Goal: Task Accomplishment & Management: Complete application form

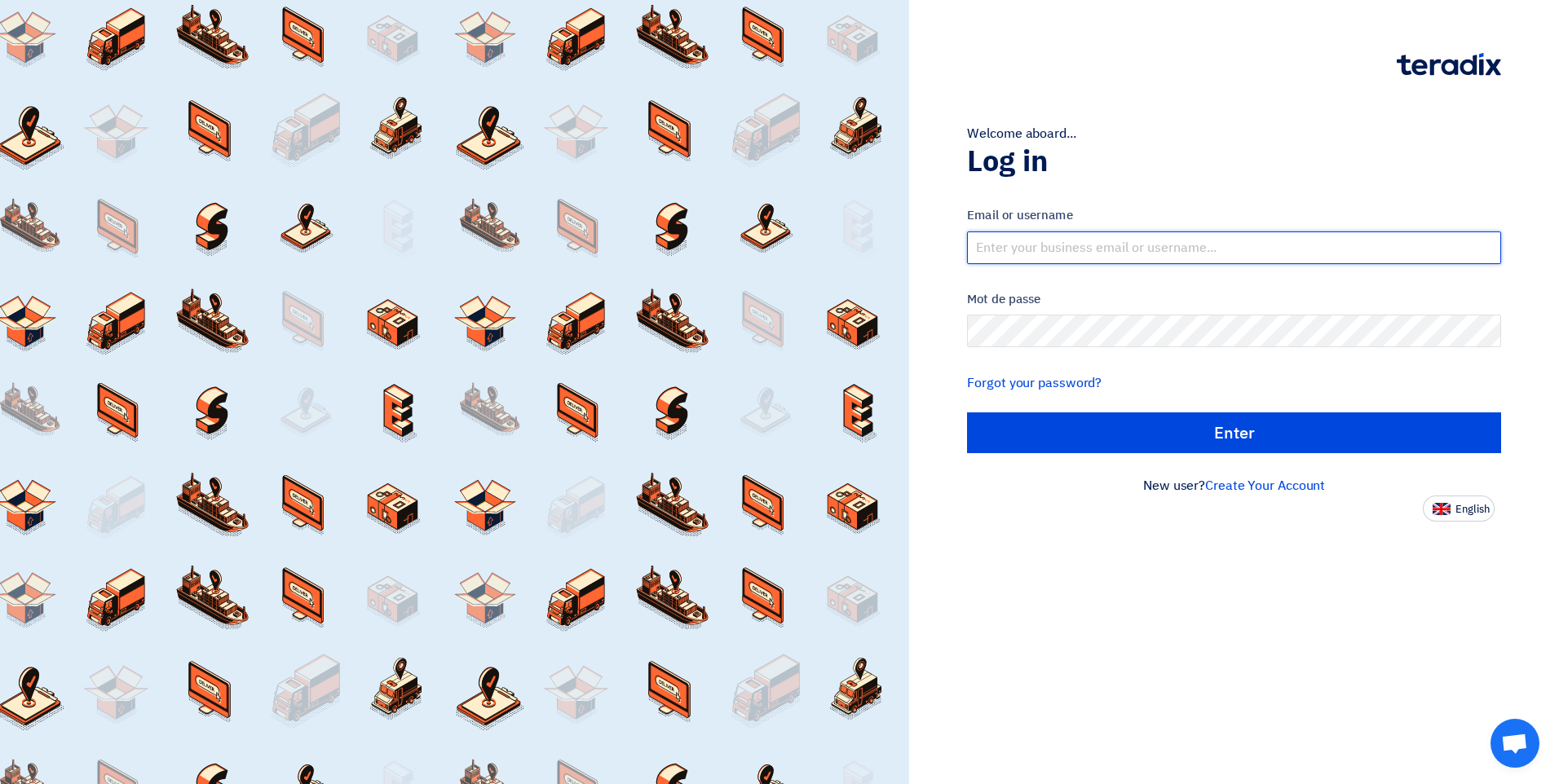
click at [1025, 239] on input "text" at bounding box center [1233, 247] width 534 height 32
type input "[EMAIL_ADDRESS][DOMAIN_NAME]"
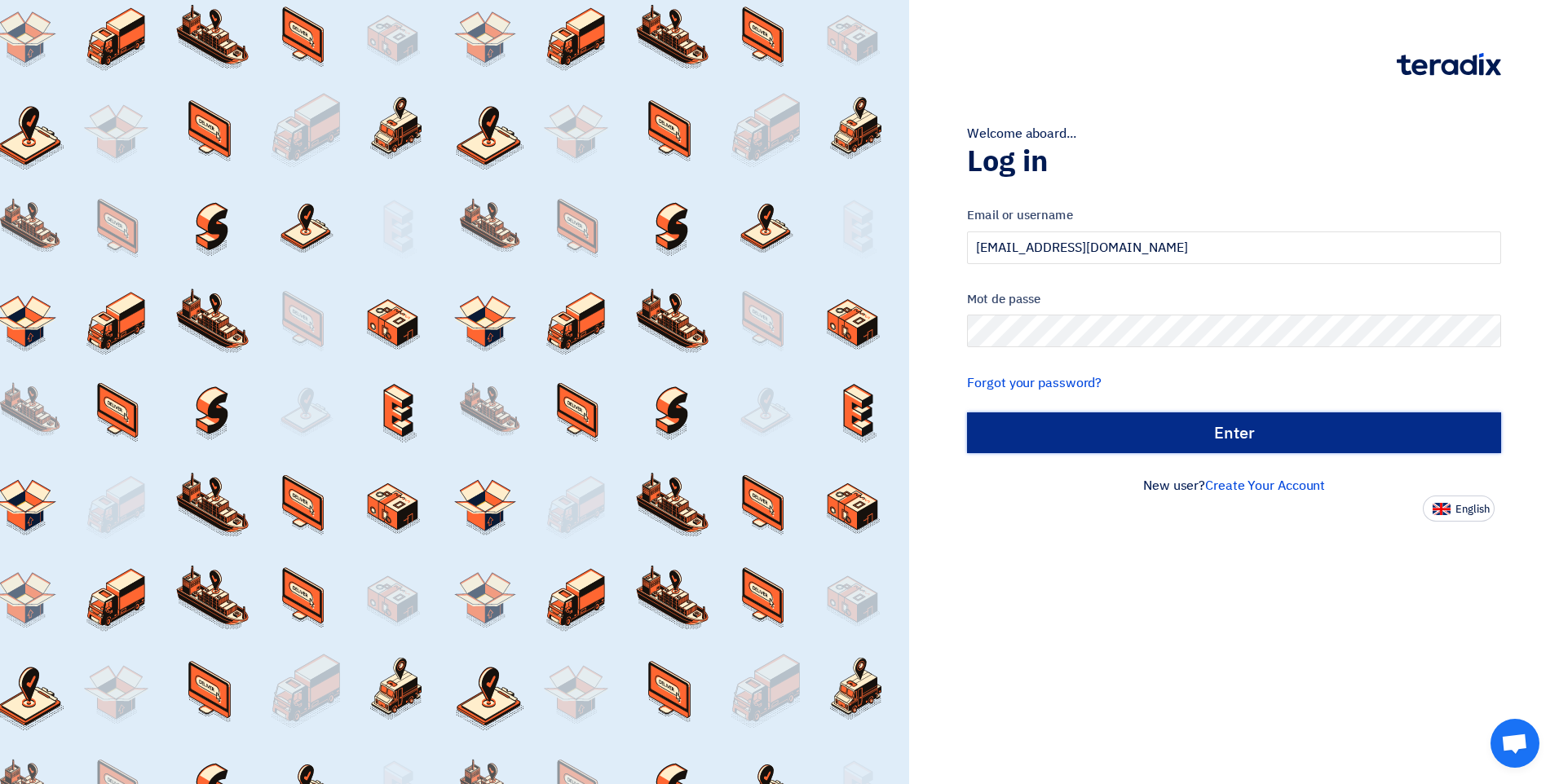
click at [1115, 418] on input "الدخول" at bounding box center [1233, 432] width 534 height 41
type input "Sign in"
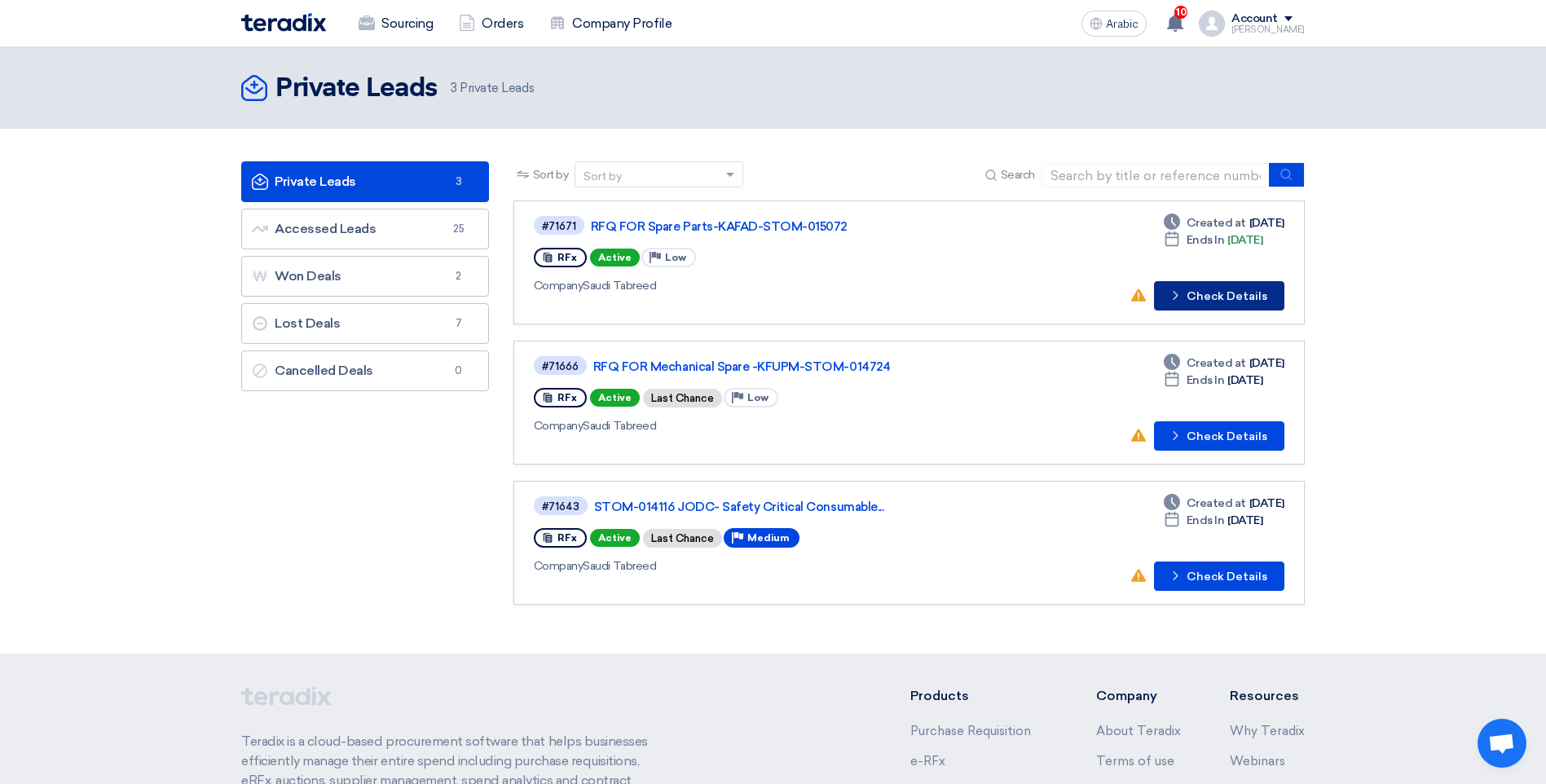
click at [1221, 297] on font "Check Details" at bounding box center [1226, 296] width 80 height 12
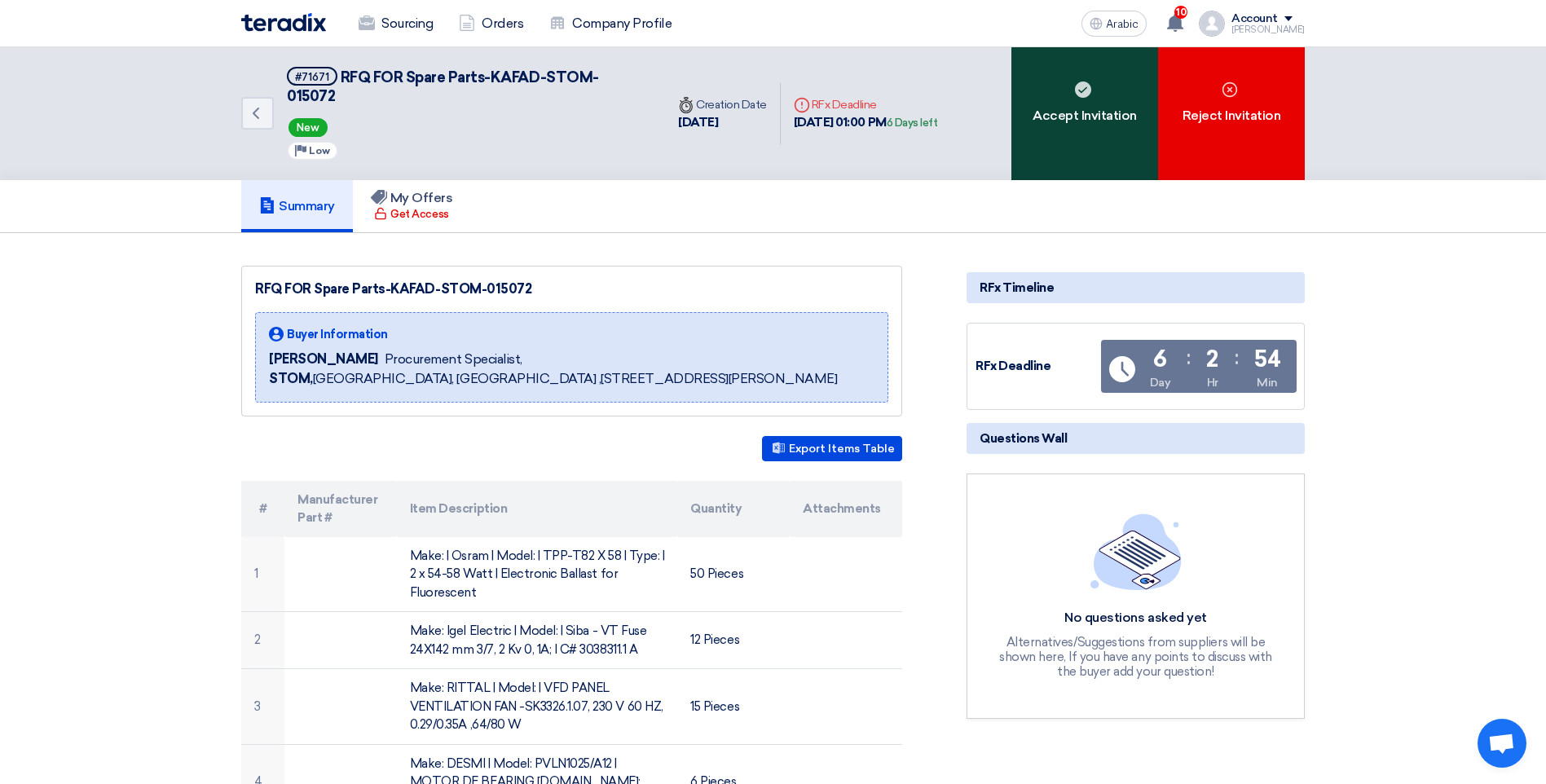
click at [1058, 106] on font "Accept Invitation" at bounding box center [1085, 116] width 104 height 20
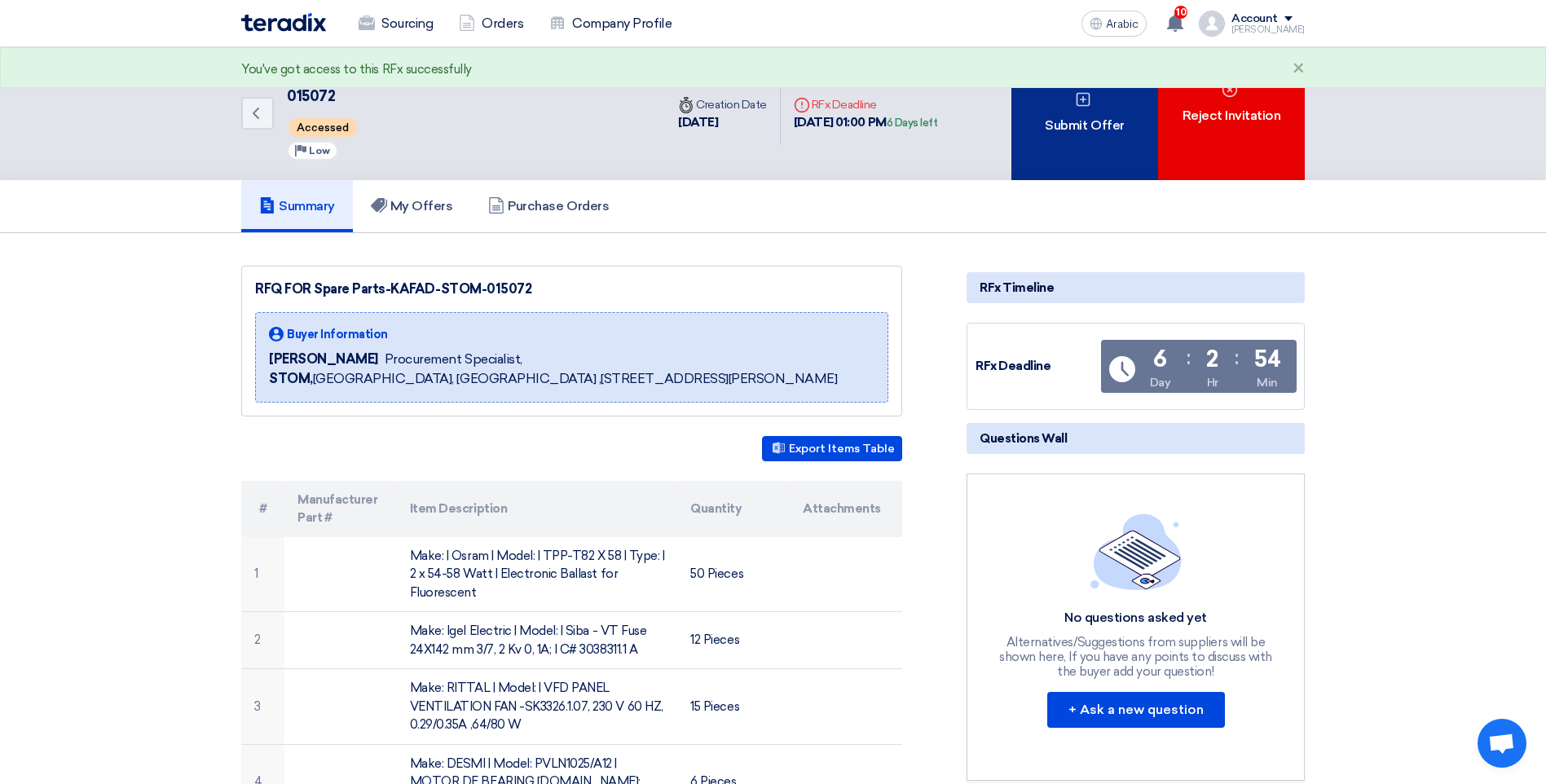
click at [1122, 122] on font "Submit Offer" at bounding box center [1084, 126] width 79 height 20
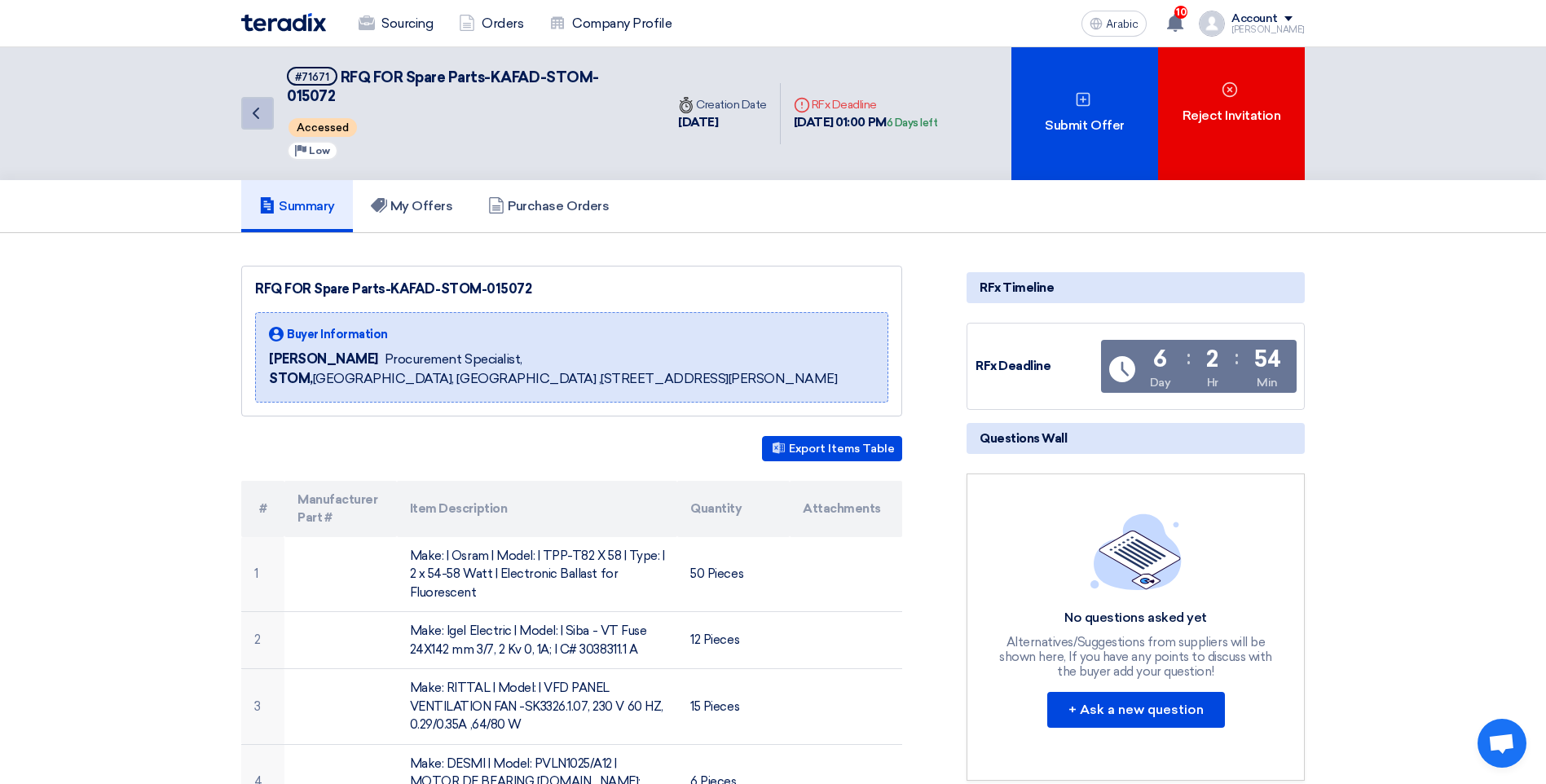
click at [259, 107] on icon "Back" at bounding box center [256, 113] width 20 height 20
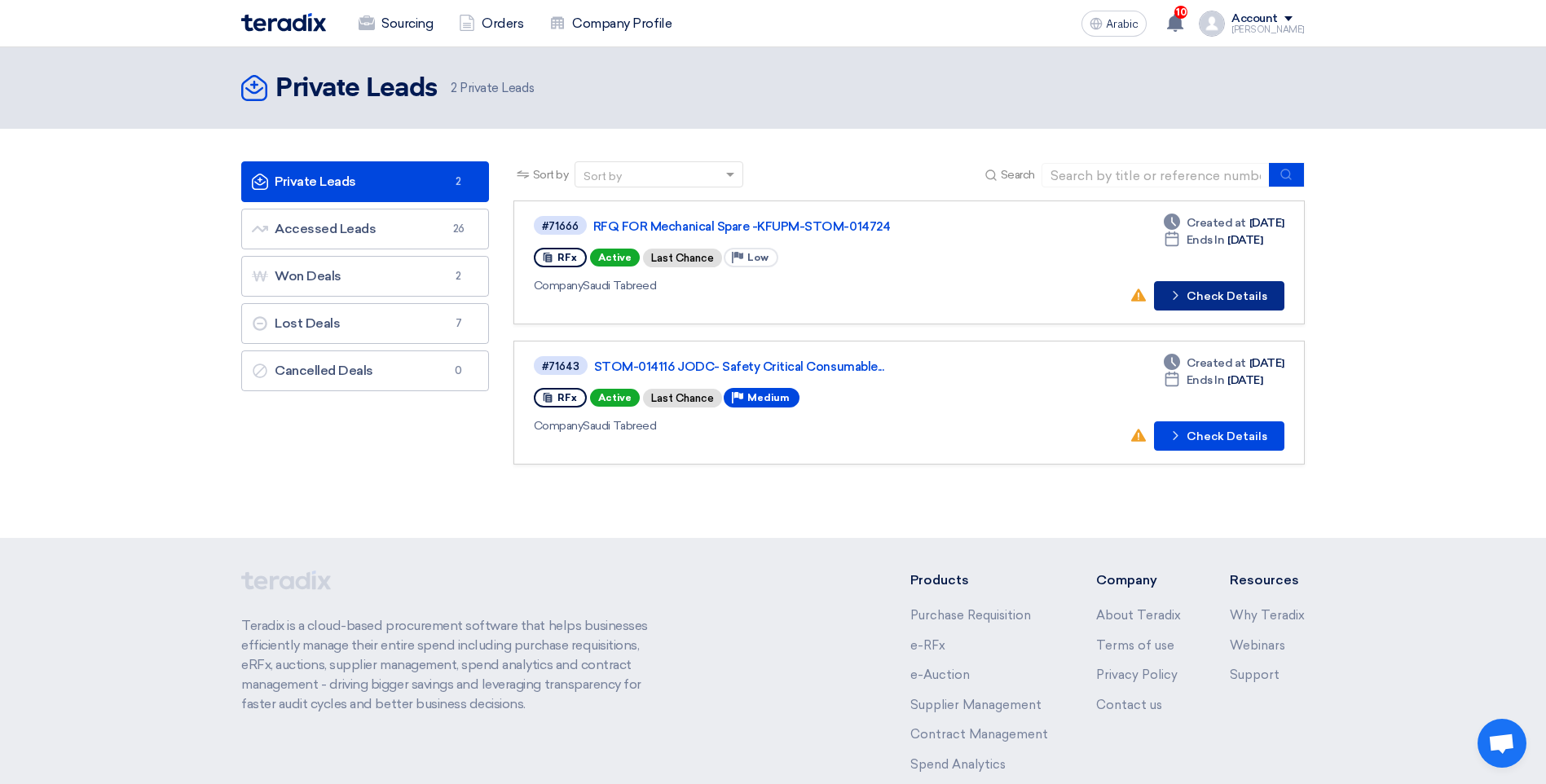
click at [1199, 305] on button "Check details Check Details" at bounding box center [1218, 296] width 130 height 29
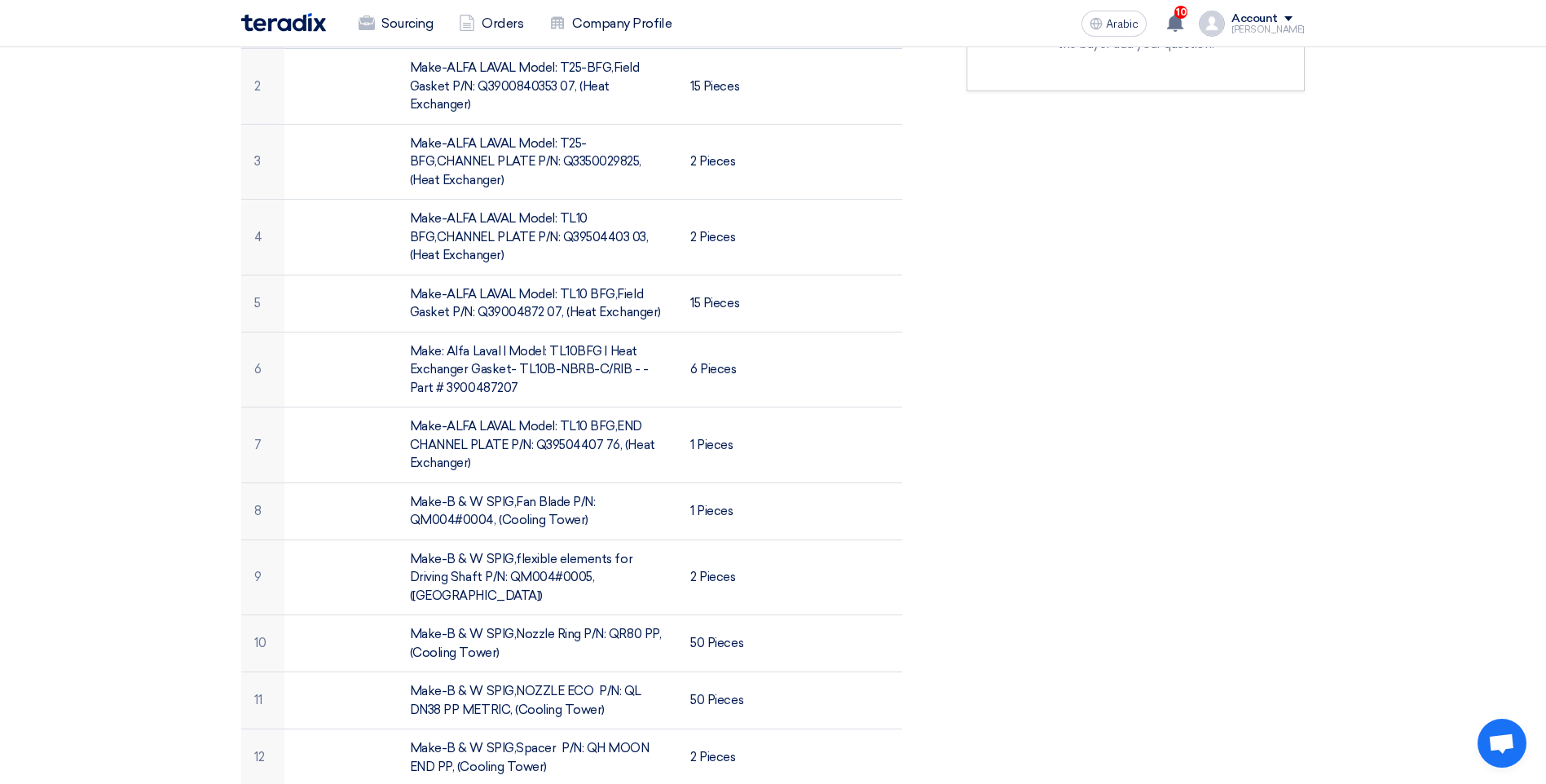
scroll to position [652, 0]
